Goal: Task Accomplishment & Management: Manage account settings

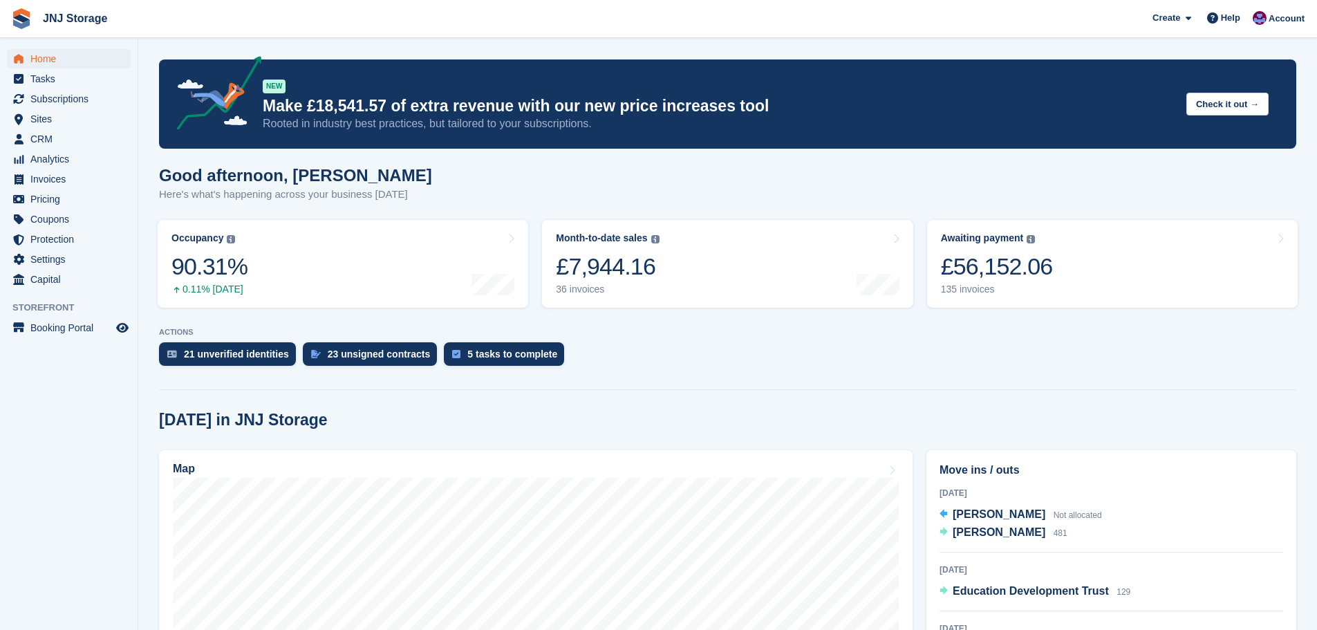
scroll to position [622, 0]
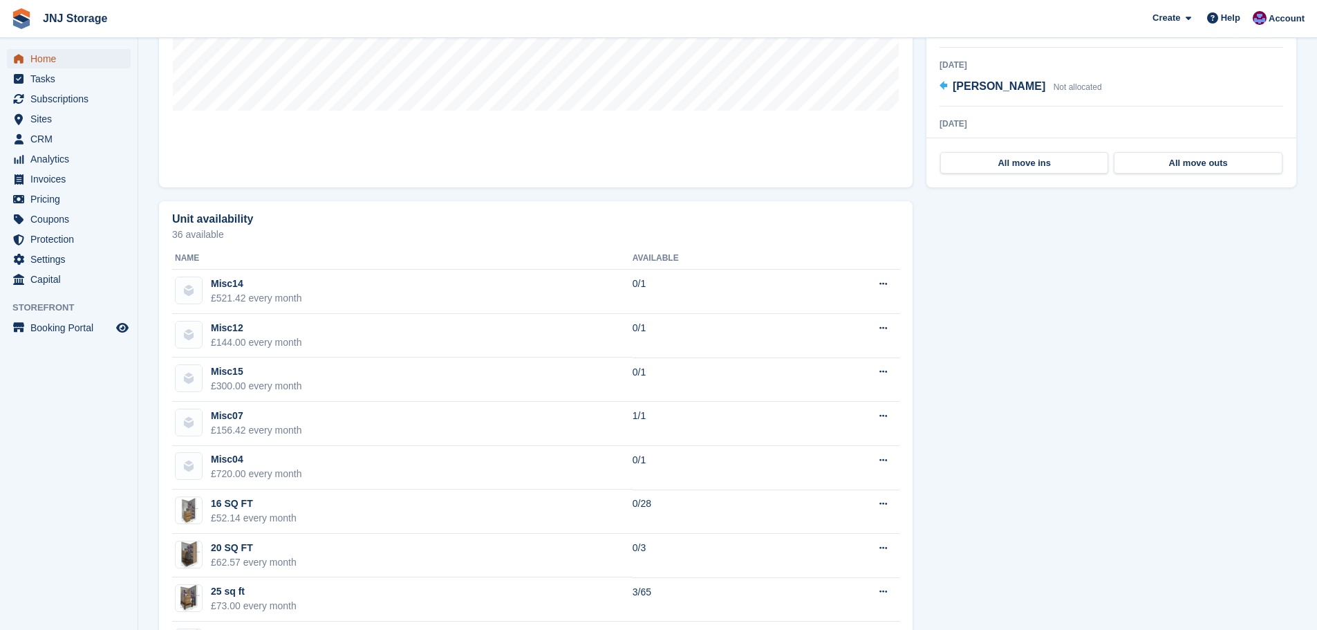
click at [48, 62] on span "Home" at bounding box center [71, 58] width 83 height 19
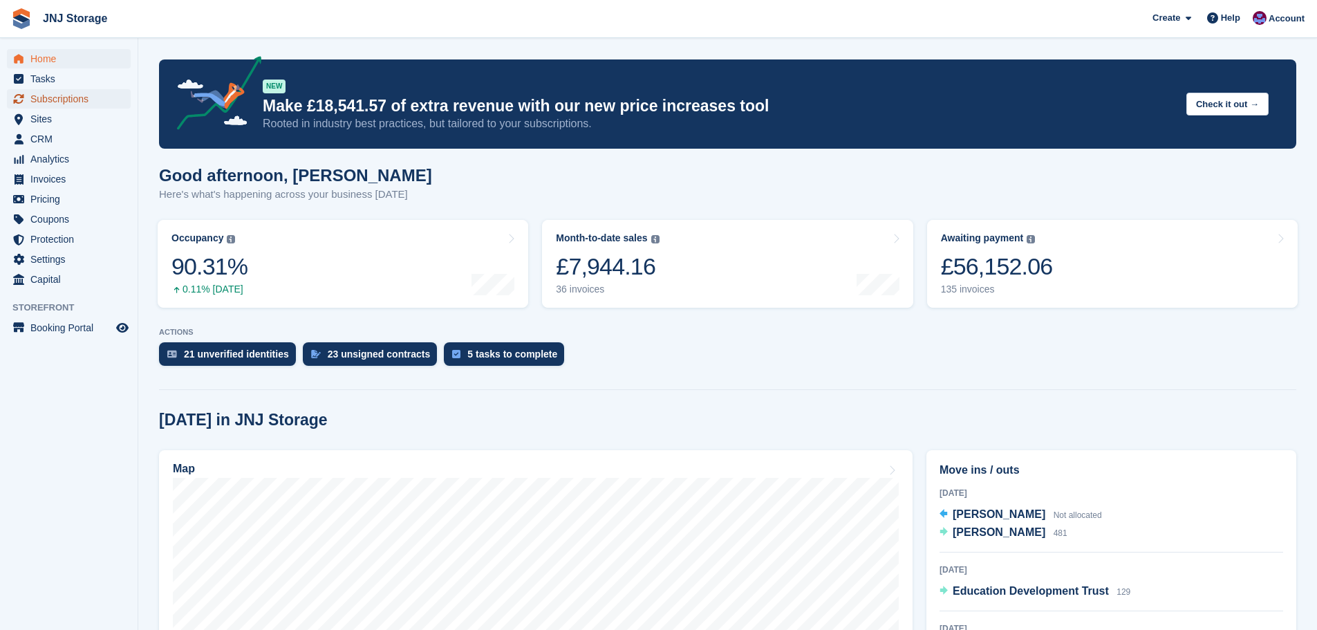
click at [53, 100] on span "Subscriptions" at bounding box center [71, 98] width 83 height 19
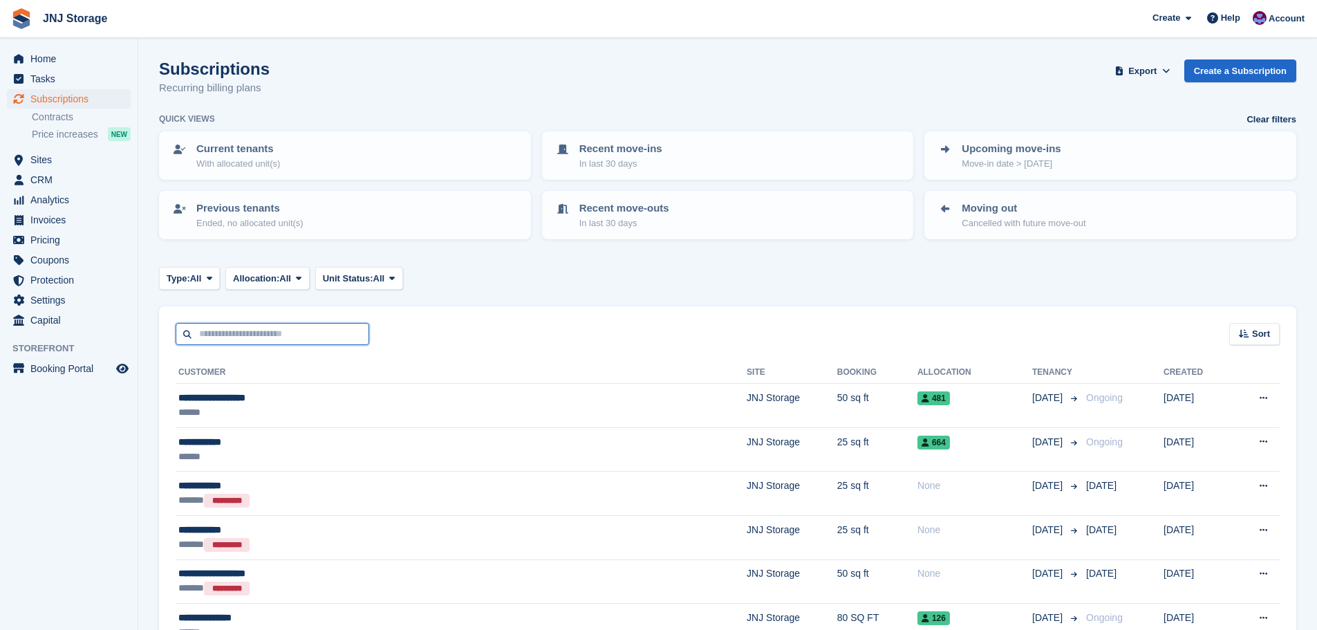
click at [270, 333] on input "text" at bounding box center [273, 334] width 194 height 23
type input "*********"
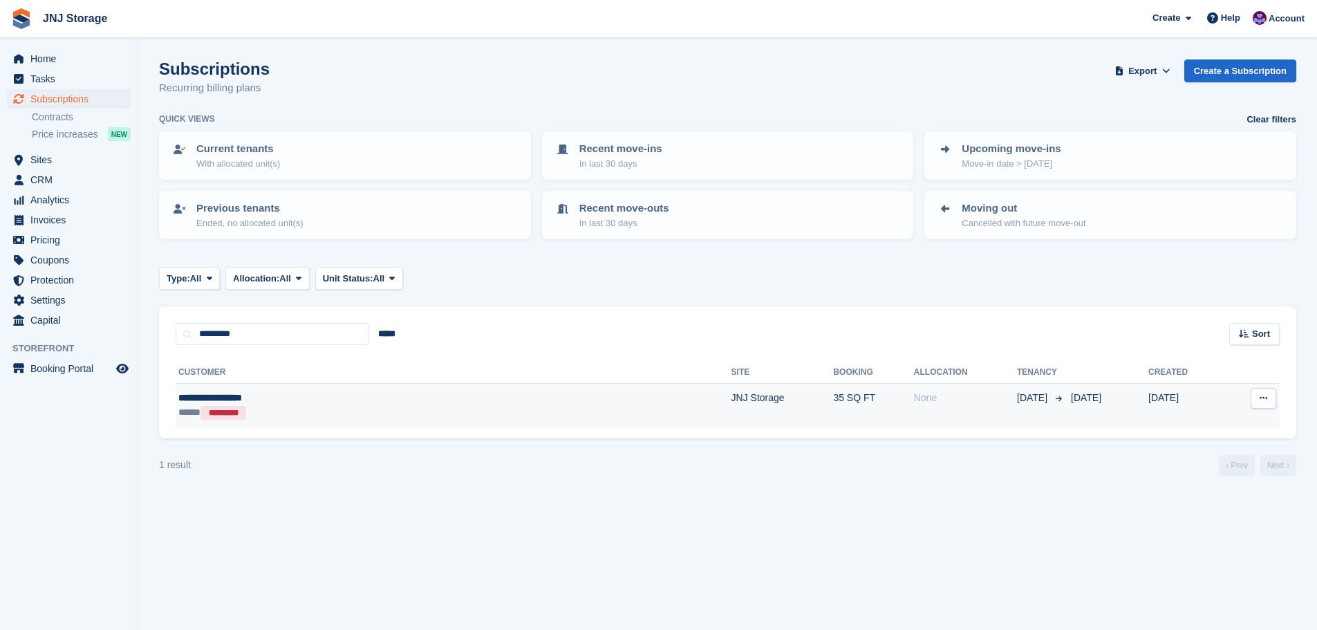
click at [316, 403] on div "**********" at bounding box center [321, 398] width 287 height 15
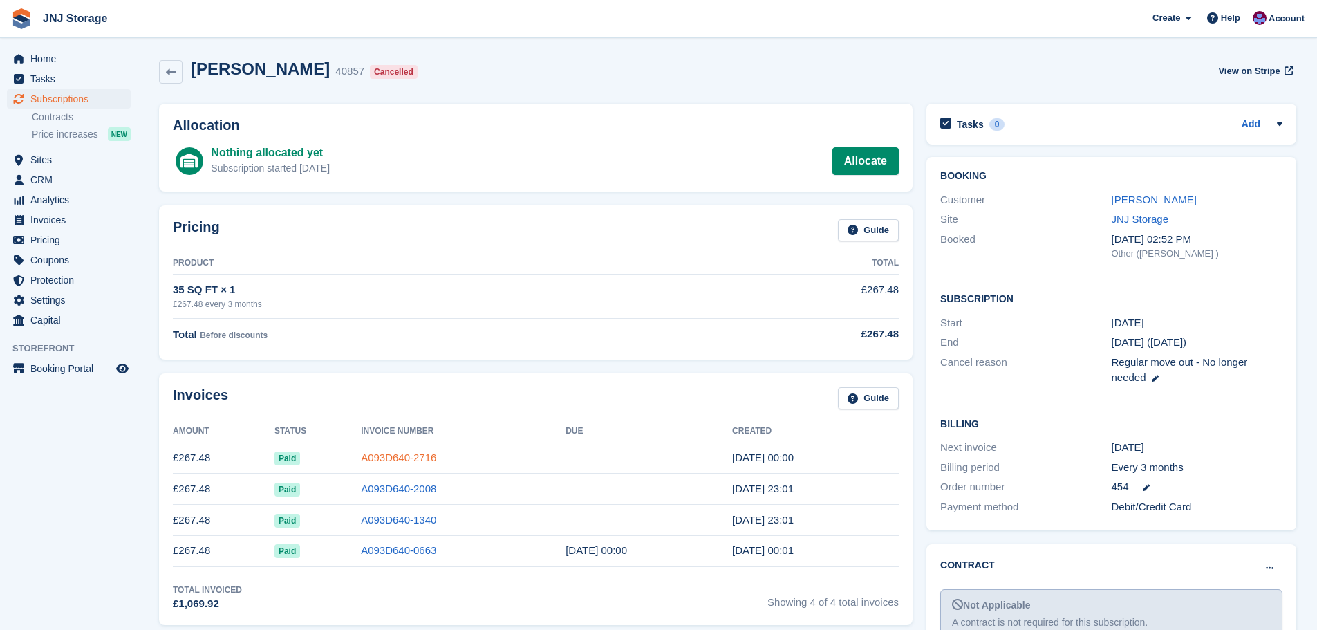
click at [361, 458] on link "A093D640-2716" at bounding box center [398, 458] width 75 height 12
click at [1158, 202] on link "Samantha Robertson" at bounding box center [1154, 200] width 85 height 12
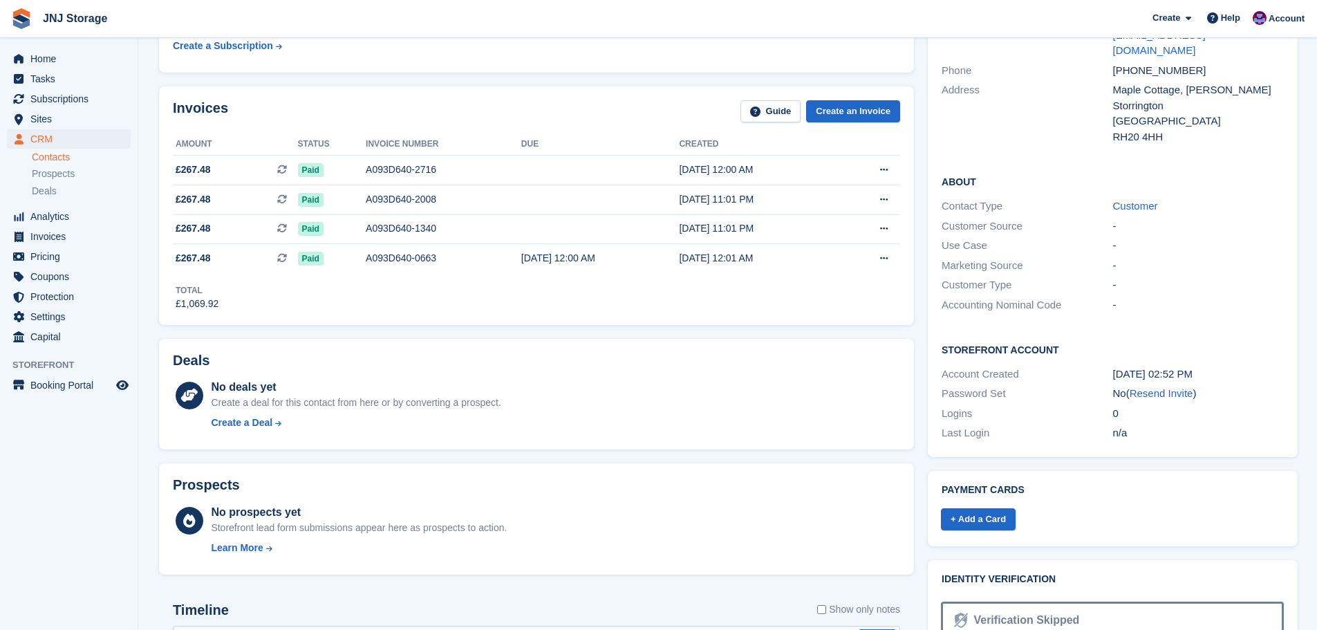
scroll to position [277, 0]
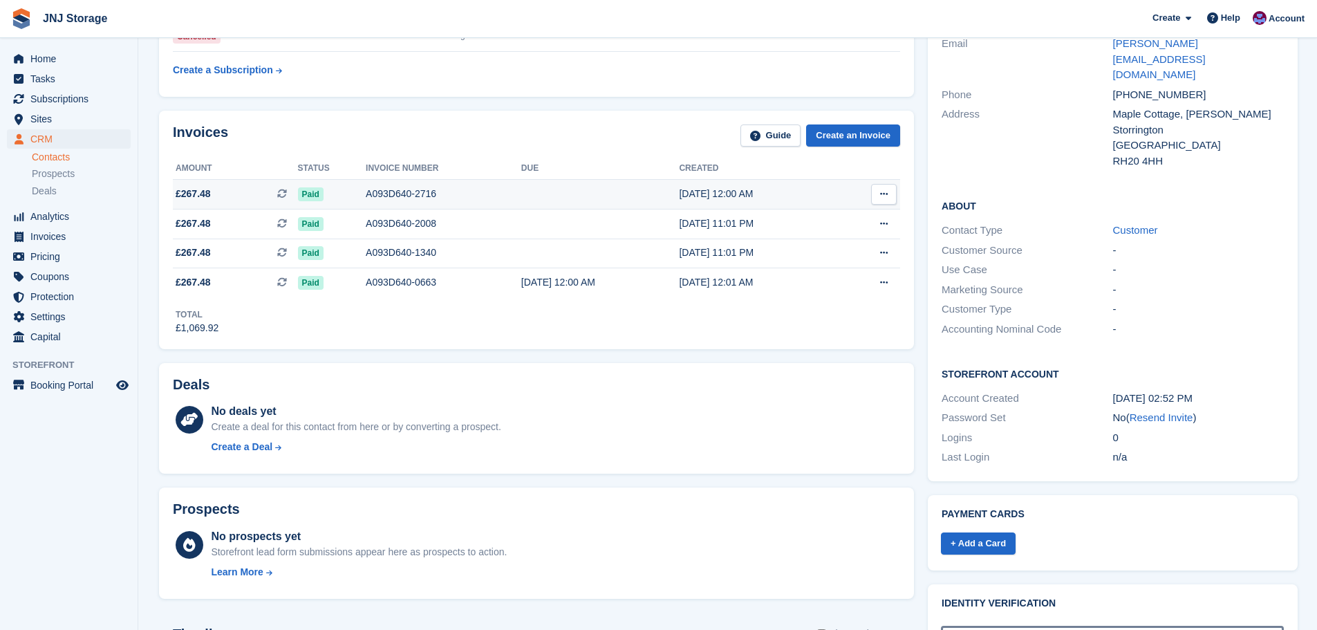
click at [380, 196] on div "A093D640-2716" at bounding box center [444, 194] width 156 height 15
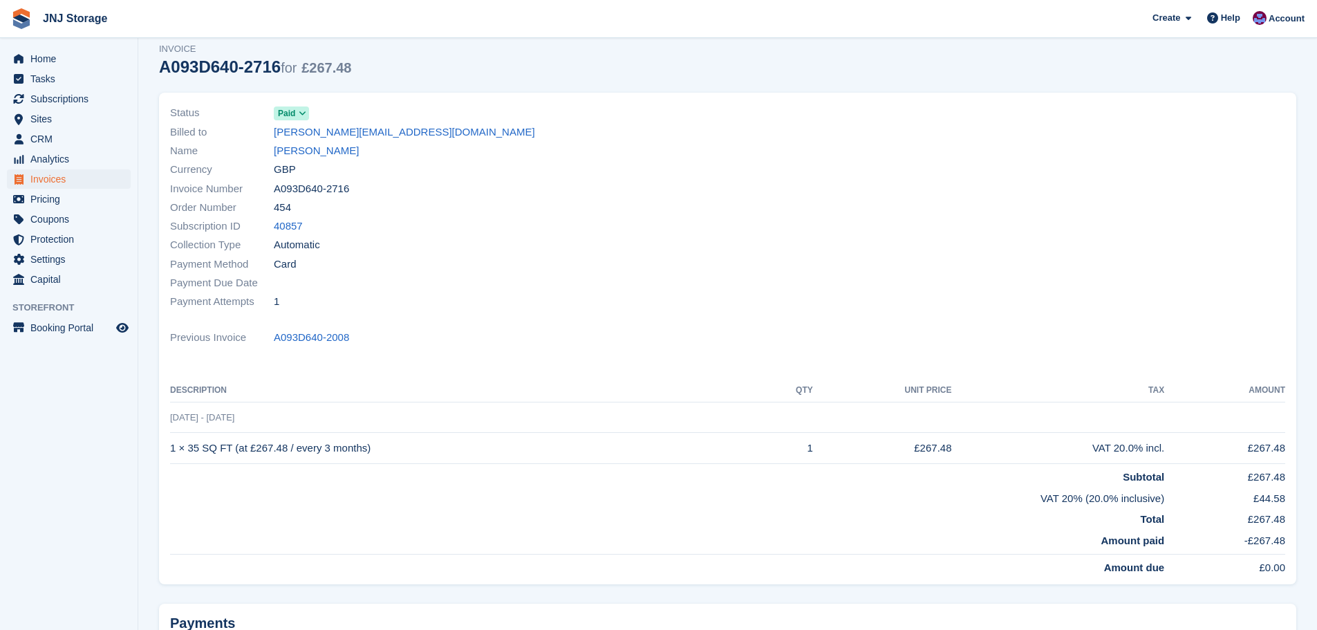
scroll to position [69, 0]
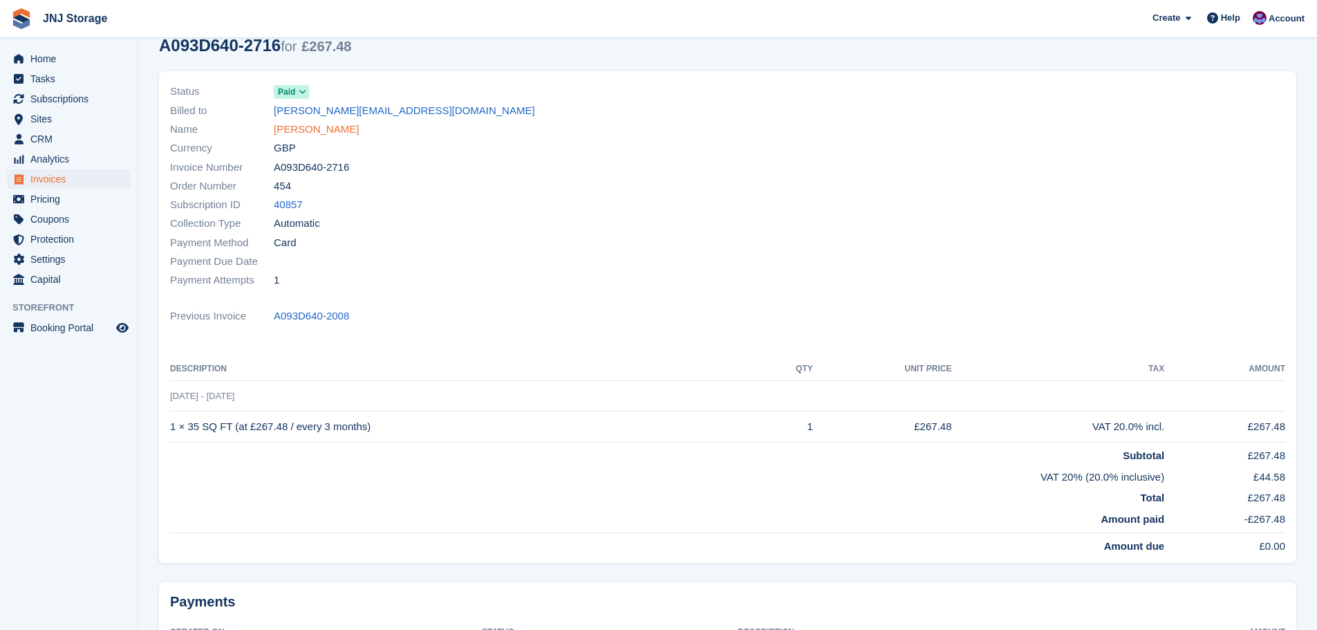
click at [343, 125] on link "Samantha Robertson" at bounding box center [316, 130] width 85 height 16
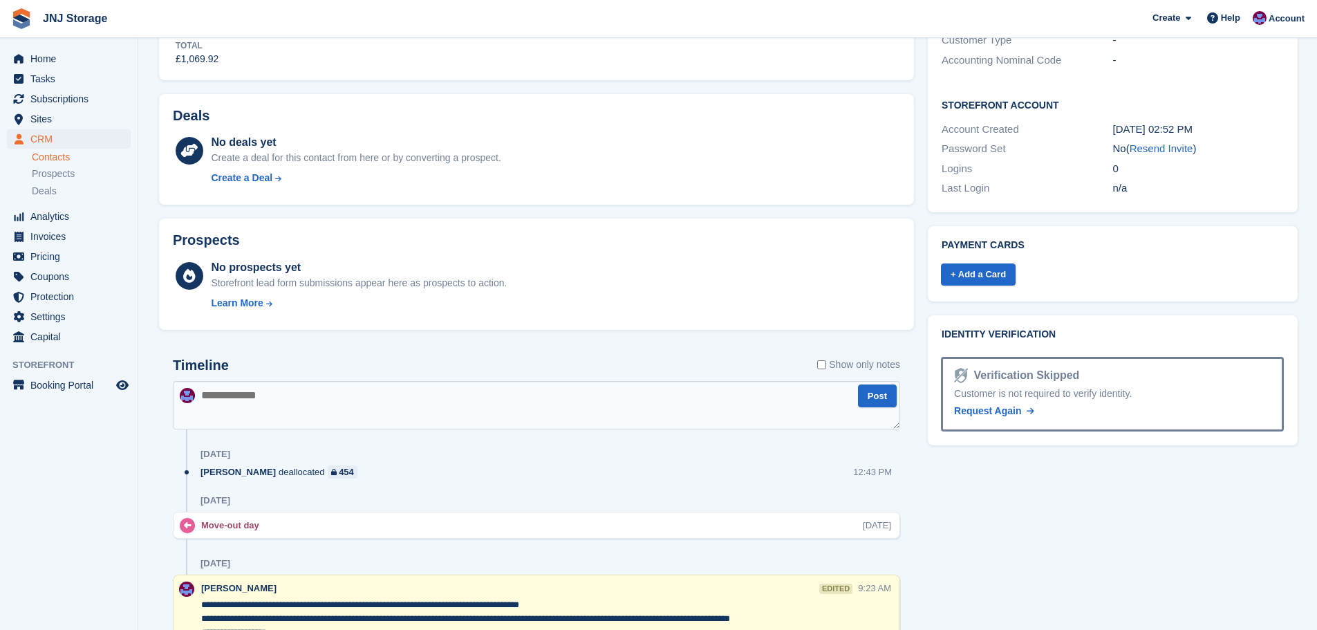
scroll to position [484, 0]
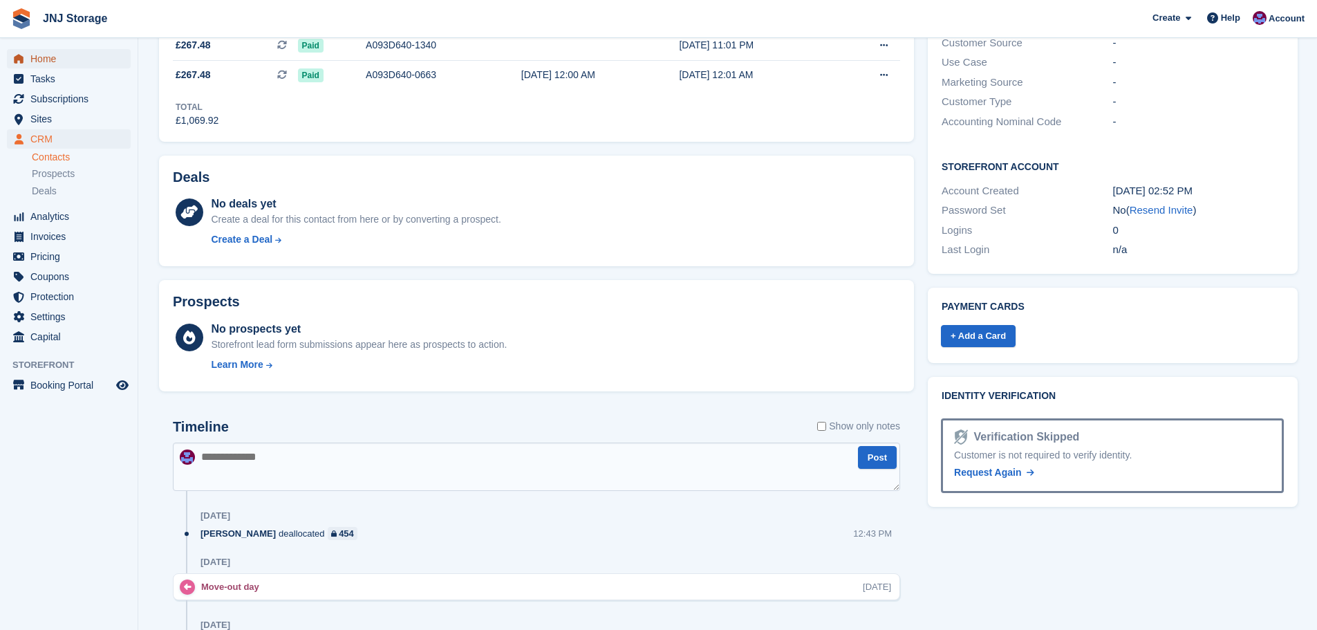
click at [47, 62] on span "Home" at bounding box center [71, 58] width 83 height 19
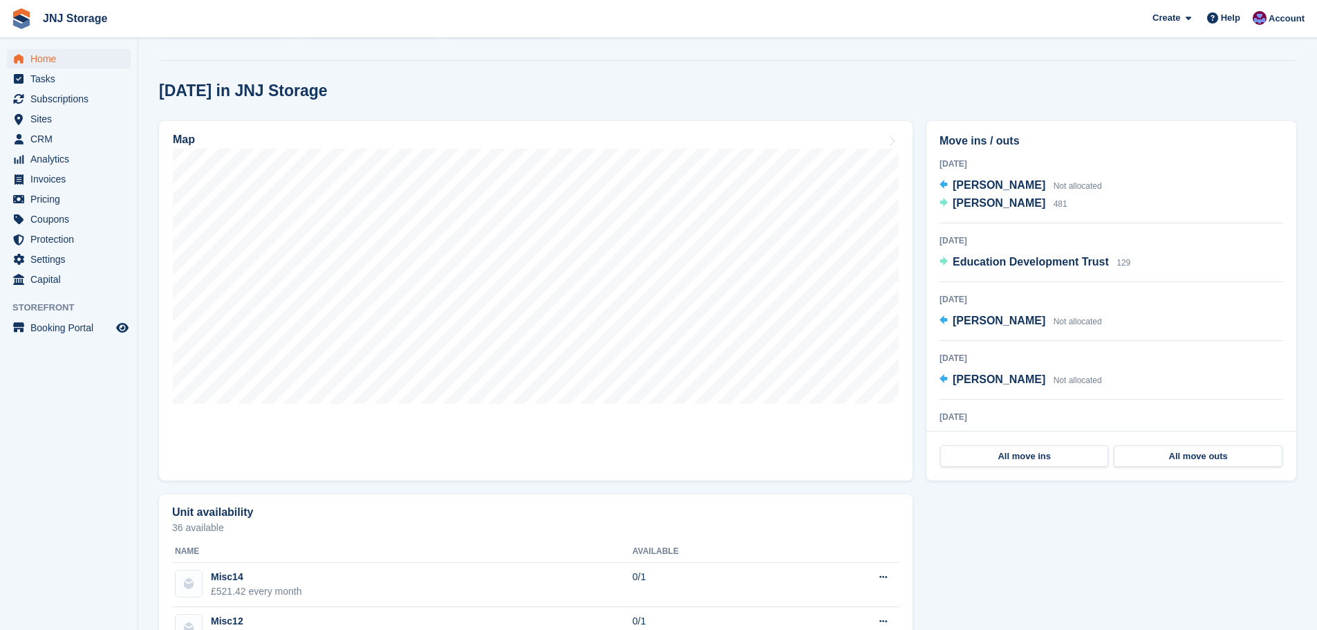
scroll to position [346, 0]
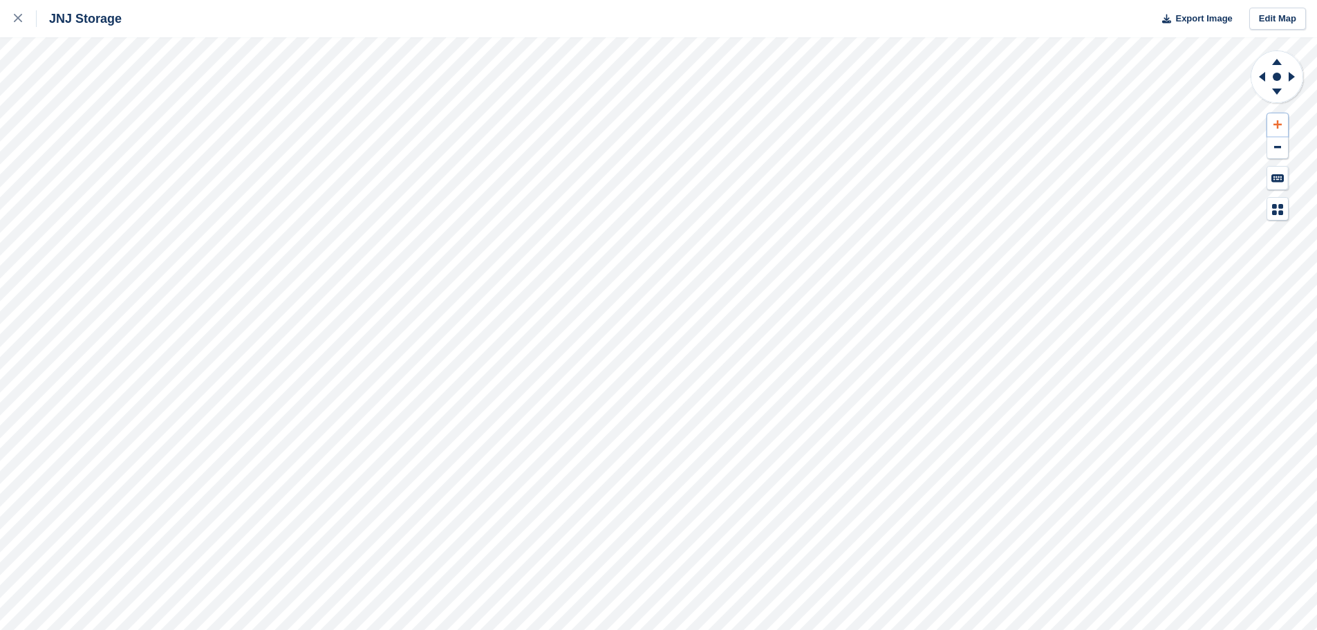
click at [1278, 122] on icon at bounding box center [1278, 124] width 8 height 8
